Goal: Navigation & Orientation: Find specific page/section

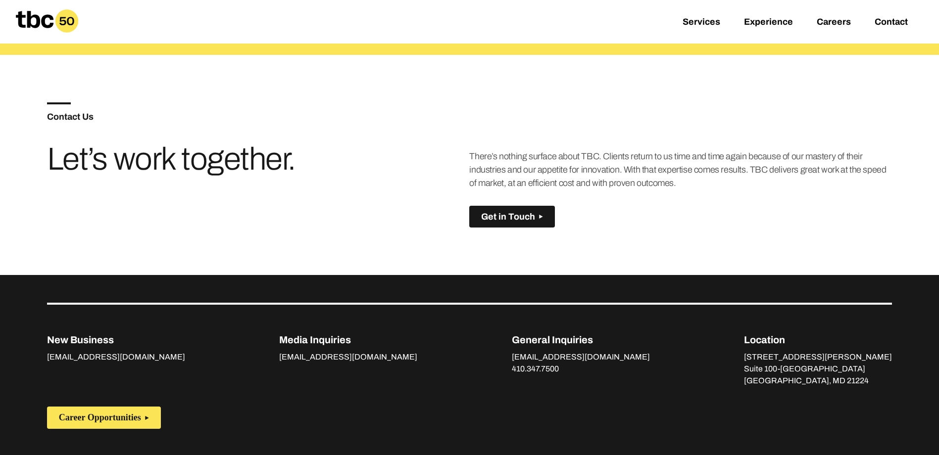
scroll to position [449, 0]
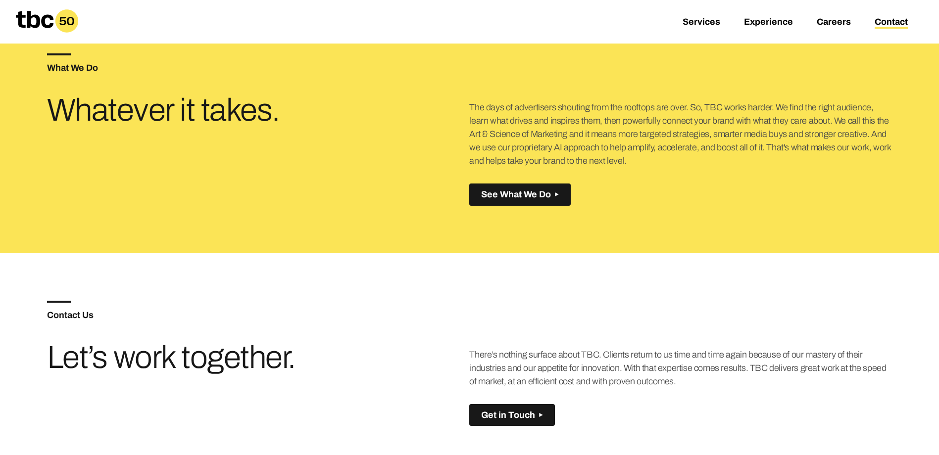
click at [880, 19] on link "Contact" at bounding box center [890, 23] width 33 height 12
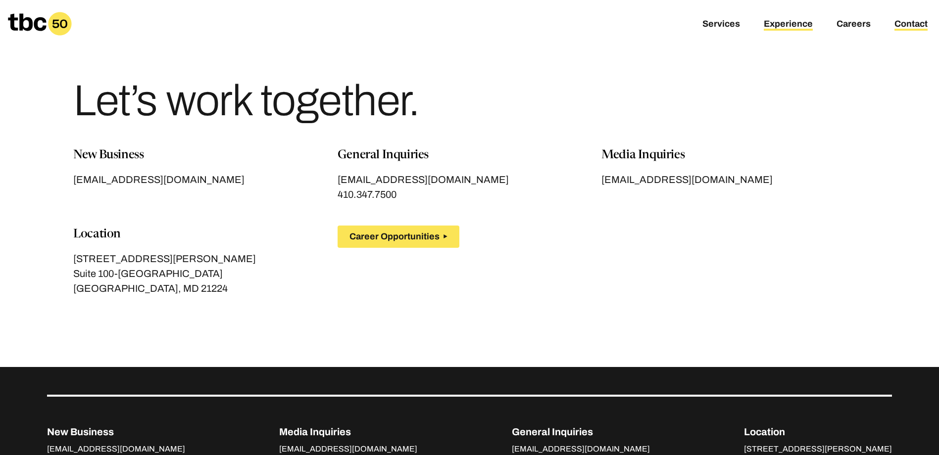
click at [781, 21] on link "Experience" at bounding box center [788, 25] width 49 height 12
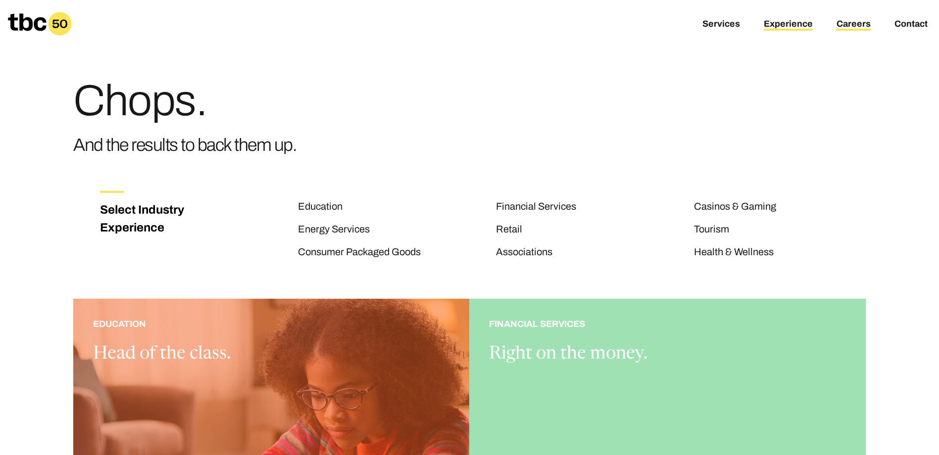
click at [844, 27] on link "Careers" at bounding box center [853, 25] width 34 height 12
